Goal: Complete application form

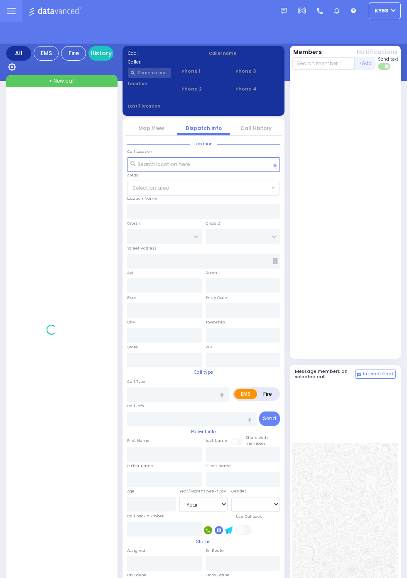
select select "Year"
